Goal: Task Accomplishment & Management: Manage account settings

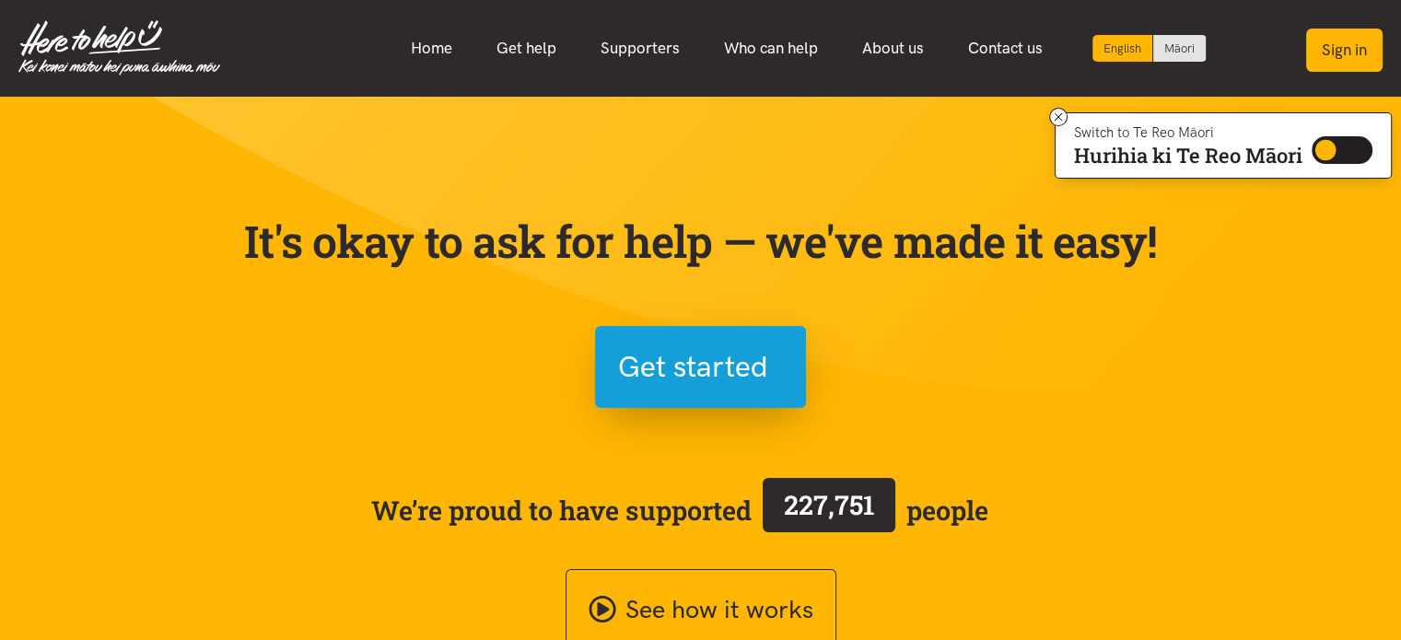
click at [1343, 46] on button "Sign in" at bounding box center [1344, 50] width 76 height 43
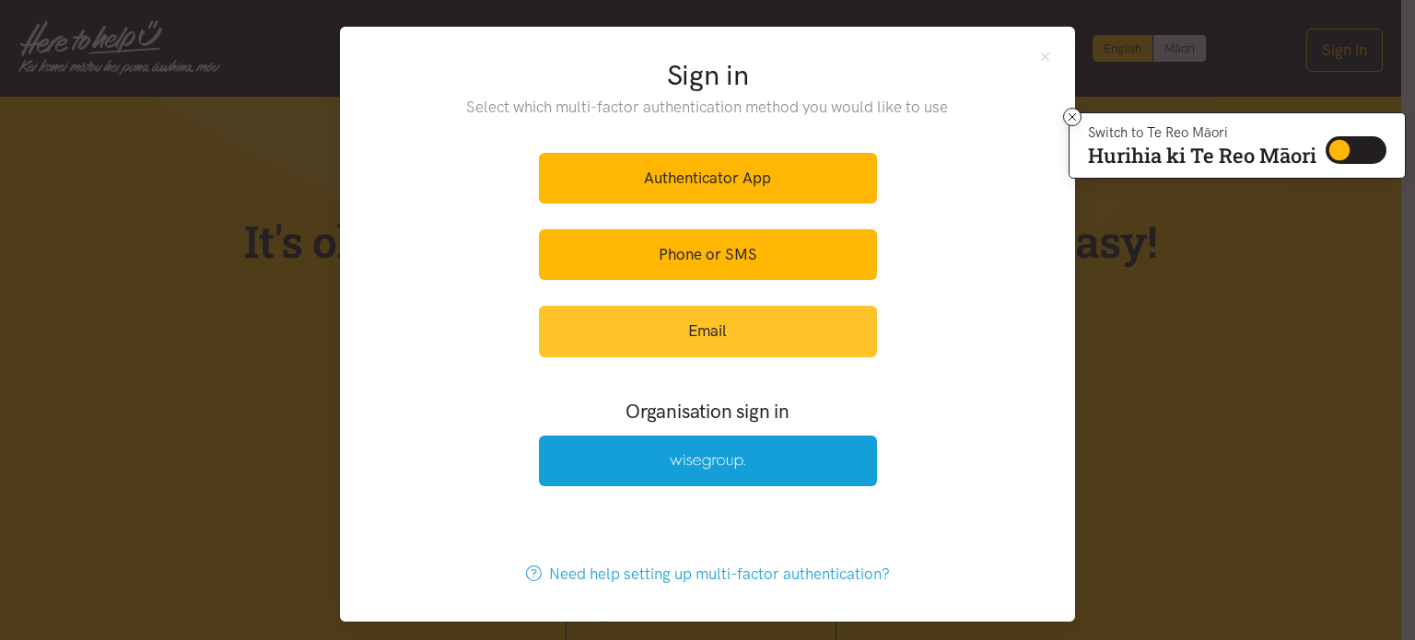
click at [665, 326] on link "Email" at bounding box center [708, 331] width 338 height 51
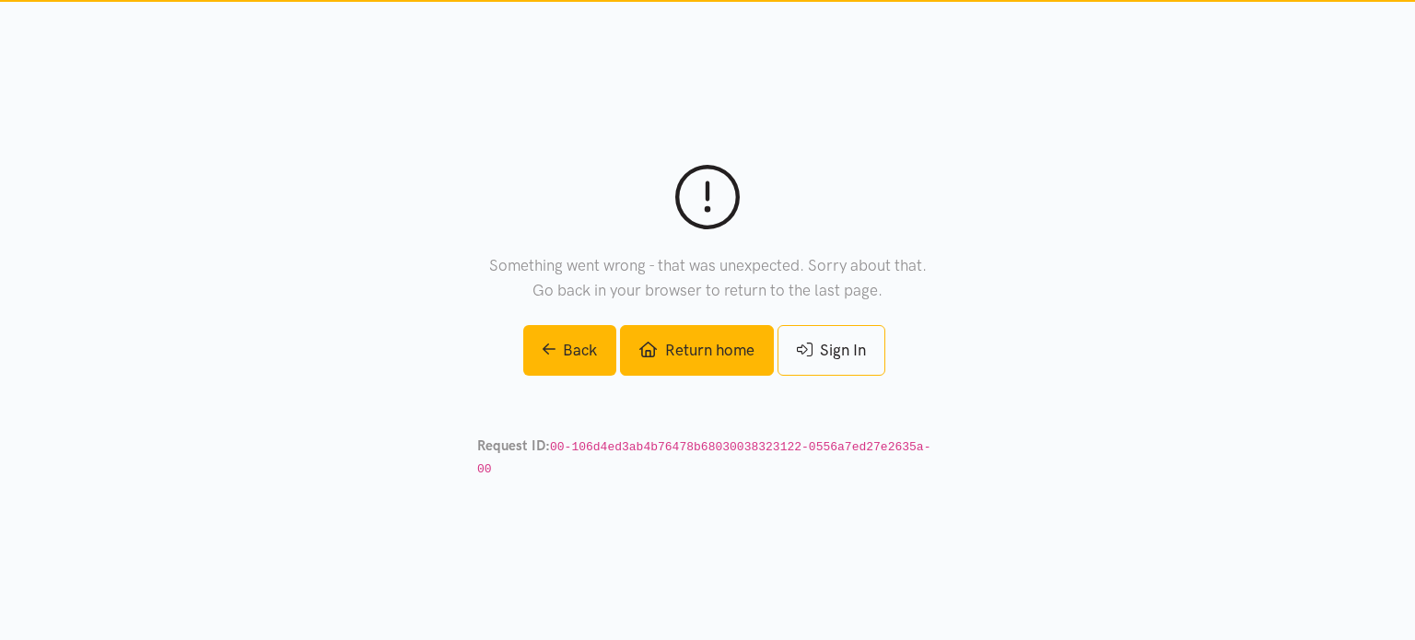
click at [666, 368] on link "Return home" at bounding box center [696, 350] width 153 height 51
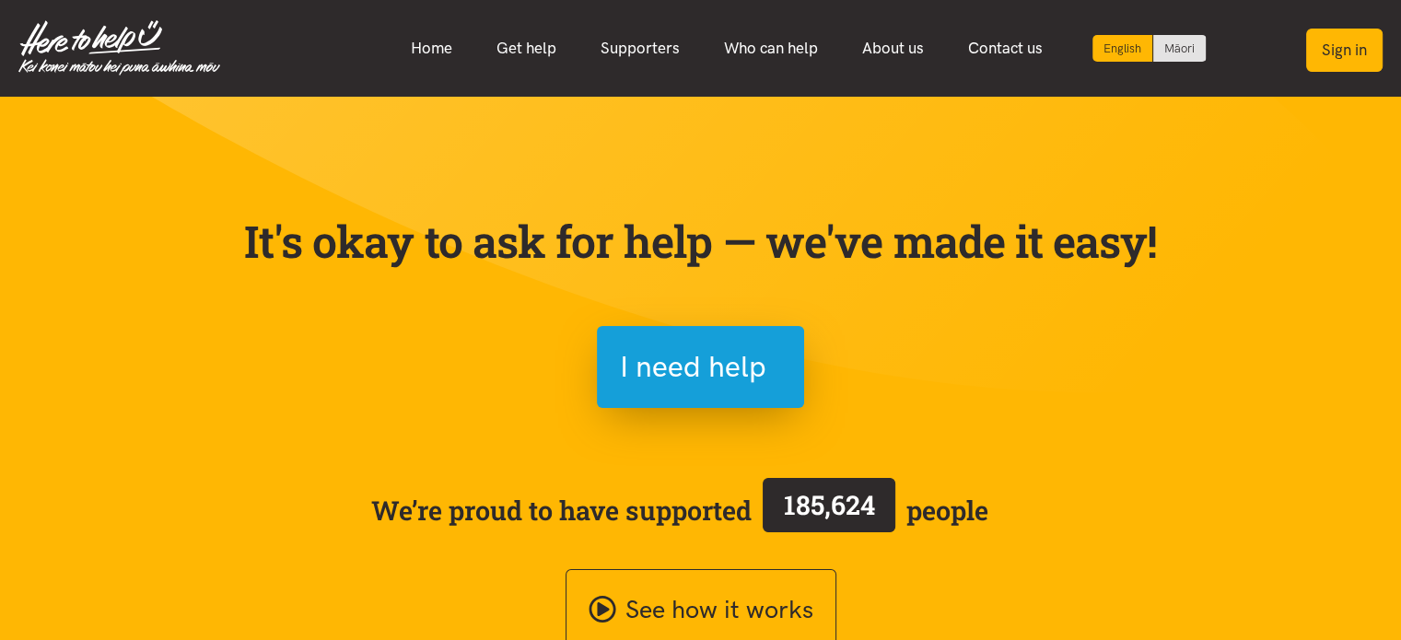
click at [1344, 46] on button "Sign in" at bounding box center [1344, 50] width 76 height 43
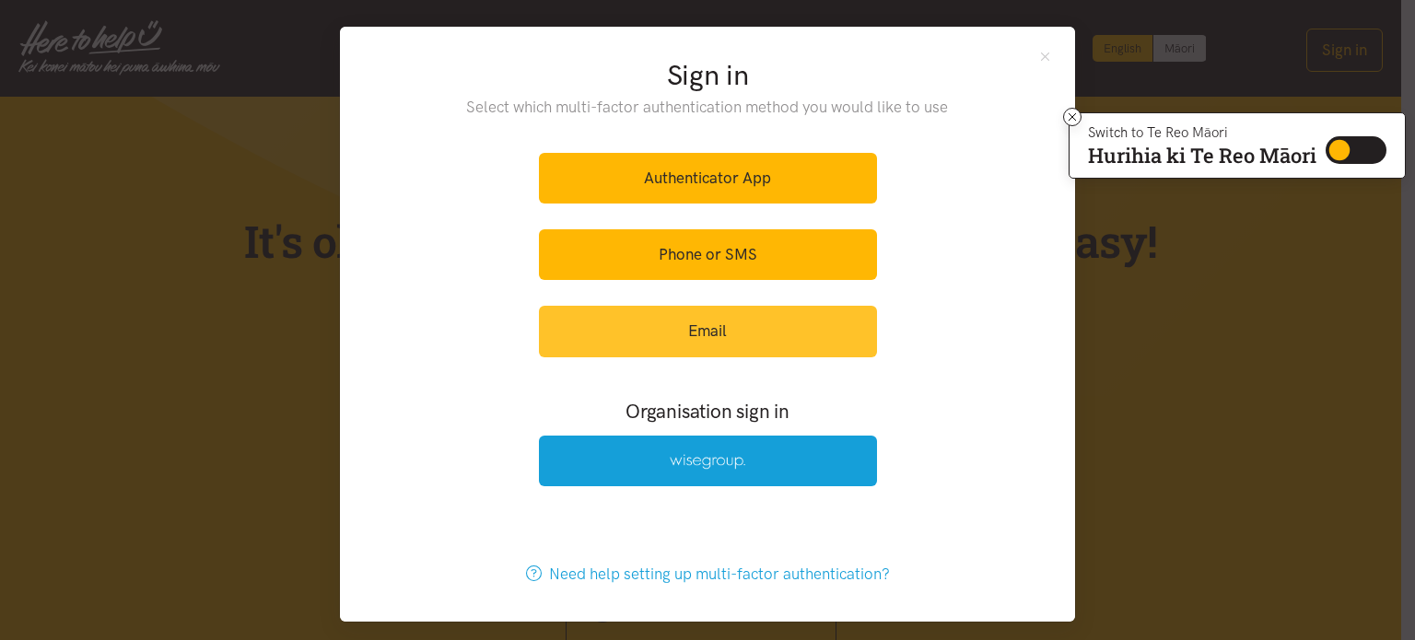
click at [594, 334] on link "Email" at bounding box center [708, 331] width 338 height 51
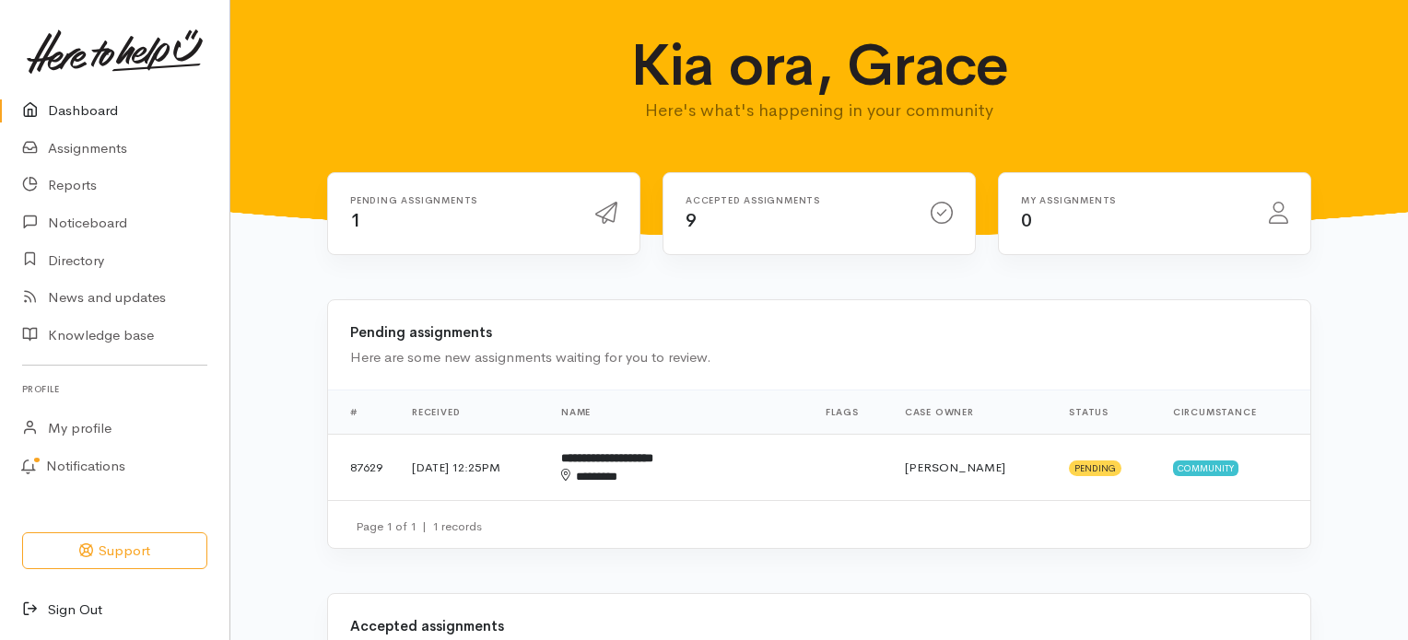
click at [63, 607] on link "Sign Out" at bounding box center [114, 610] width 229 height 38
